Goal: Information Seeking & Learning: Learn about a topic

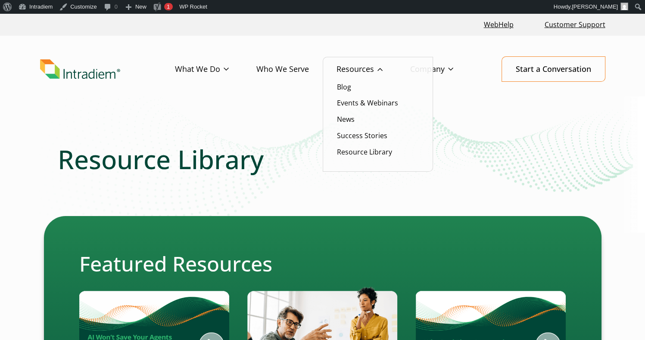
click at [350, 145] on ul "Blog Events & Webinars News Success Stories Resource Library" at bounding box center [377, 114] width 110 height 115
click at [351, 154] on link "Resource Library" at bounding box center [364, 151] width 55 height 9
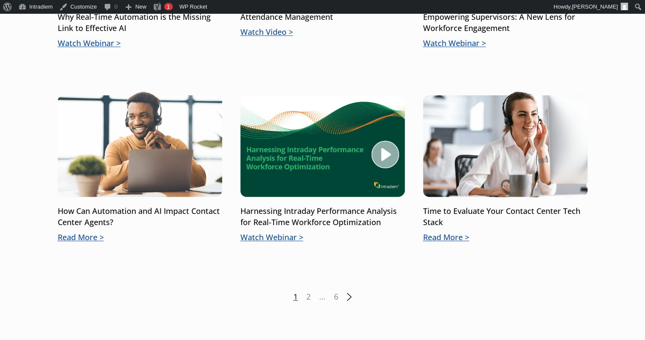
scroll to position [1346, 0]
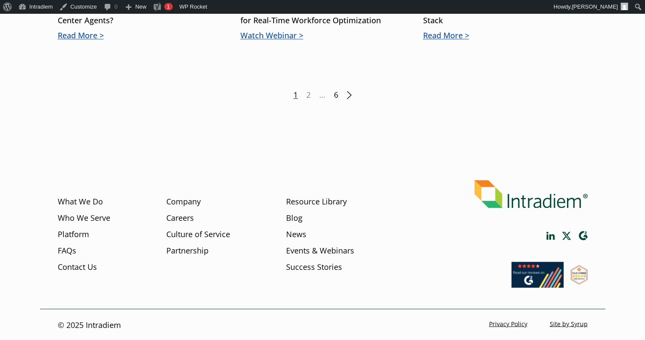
click at [334, 97] on link "6" at bounding box center [336, 95] width 4 height 11
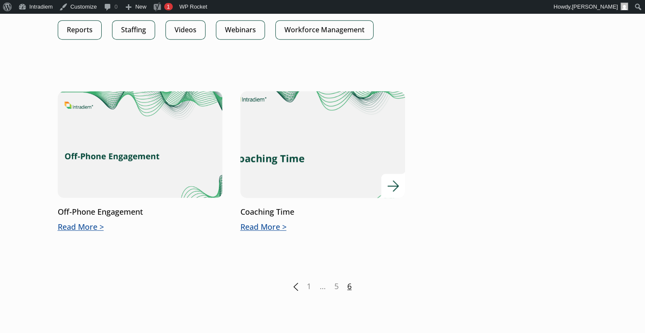
scroll to position [551, 0]
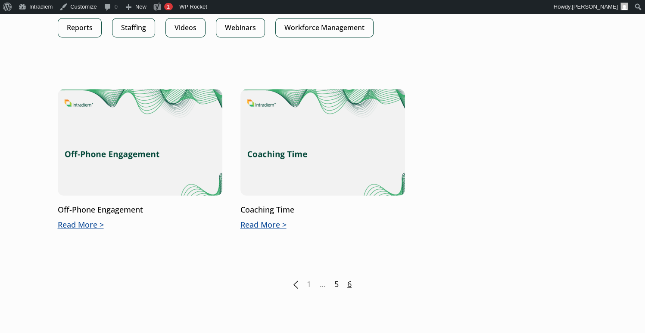
click at [334, 285] on link "5" at bounding box center [336, 284] width 4 height 11
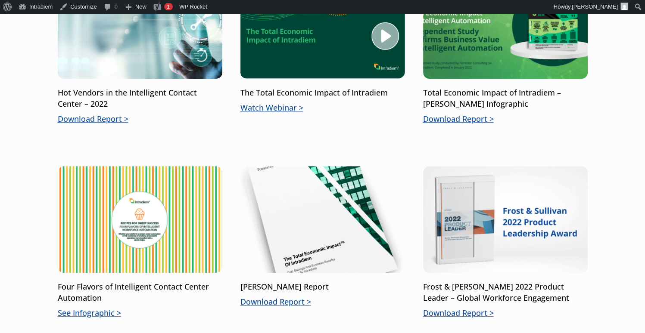
scroll to position [670, 0]
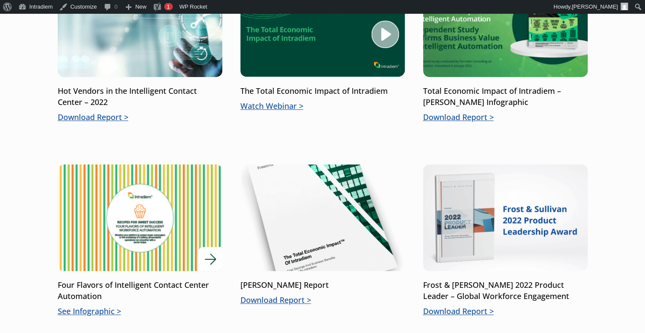
click at [118, 264] on img at bounding box center [139, 218] width 197 height 128
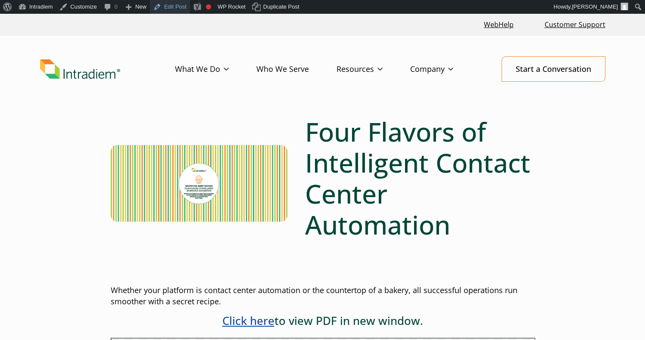
click at [173, 3] on link "Edit Post" at bounding box center [170, 7] width 40 height 14
